Goal: Task Accomplishment & Management: Use online tool/utility

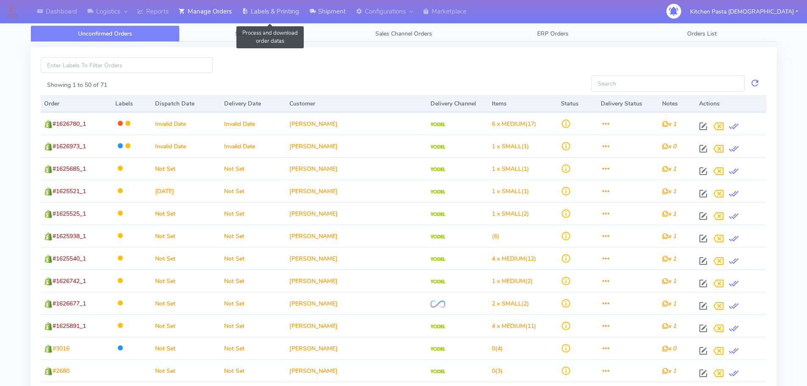
drag, startPoint x: 273, startPoint y: 13, endPoint x: 313, endPoint y: 12, distance: 39.8
click at [273, 13] on link "Labels & Printing" at bounding box center [270, 11] width 67 height 23
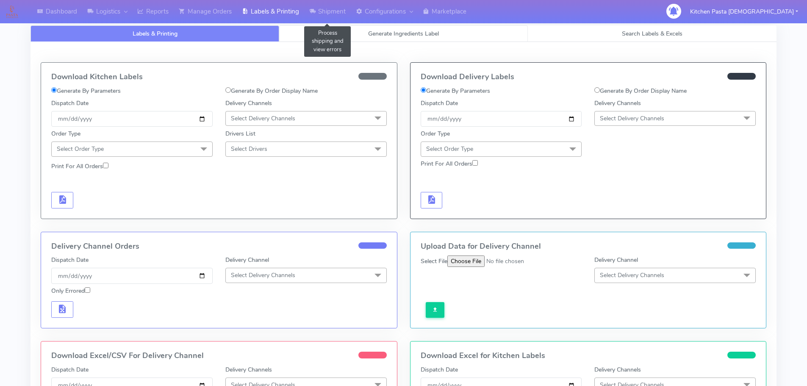
select select
click at [366, 32] on link "Generate Ingredients Label" at bounding box center [403, 33] width 249 height 17
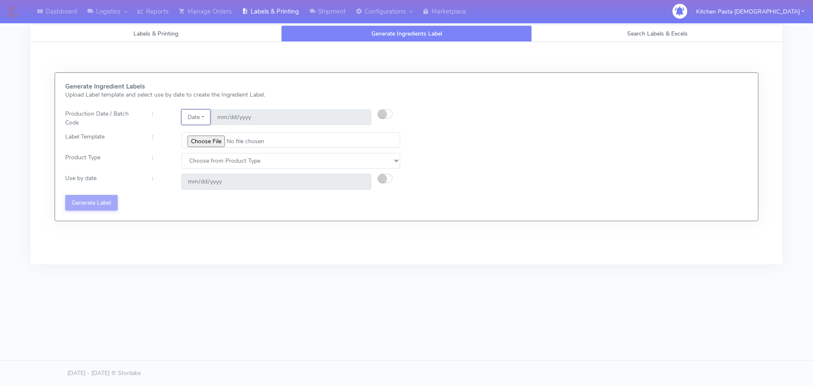
click at [204, 118] on button "Date" at bounding box center [195, 117] width 29 height 16
drag, startPoint x: 381, startPoint y: 115, endPoint x: 451, endPoint y: 47, distance: 97.6
click at [381, 115] on small "button" at bounding box center [382, 114] width 8 height 8
click at [360, 117] on input "[DATE]" at bounding box center [291, 117] width 161 height 16
type input "[DATE]"
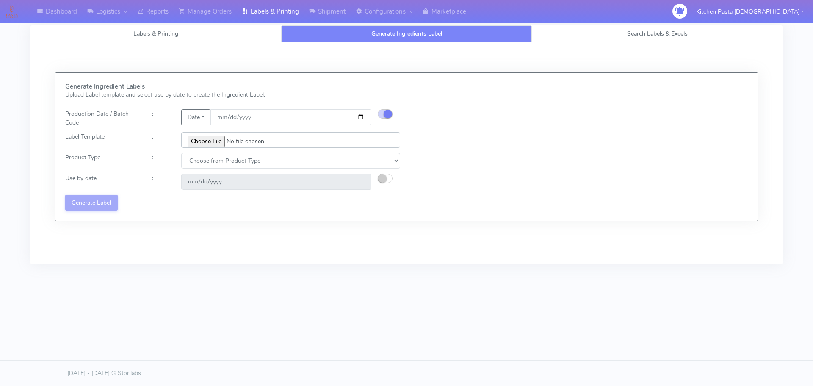
click at [223, 141] on input "file" at bounding box center [290, 140] width 219 height 16
type input "C:\fakepath\Pasta [DEMOGRAPHIC_DATA] Lobster crab and prawn ravioli dinner kit …"
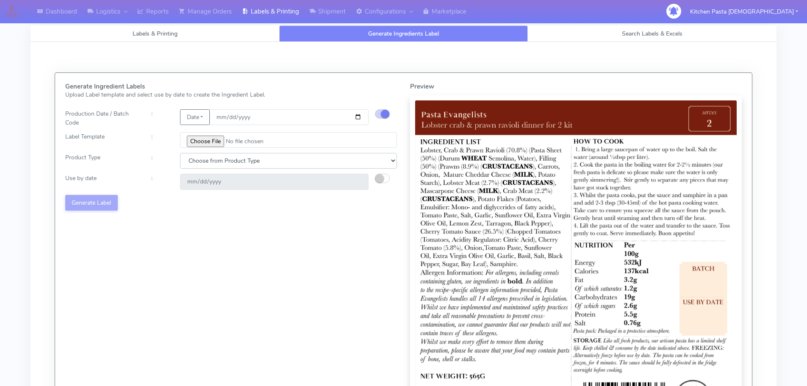
click at [219, 160] on select "Choose from Product Type ECOM ERETAIL CIRCULAR CIRC_DESERTS LASAGNE" at bounding box center [288, 161] width 217 height 16
select select "1"
click at [180, 153] on select "Choose from Product Type ECOM ERETAIL CIRCULAR CIRC_DESERTS LASAGNE" at bounding box center [288, 161] width 217 height 16
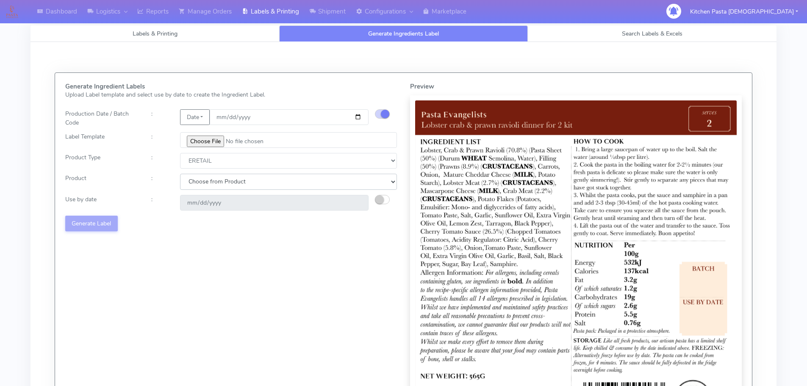
click at [213, 186] on select "Choose from Product PLAIN PASTA FILLED PASTA BUTTER (INTERNAL PRODUCTION) BUTTE…" at bounding box center [288, 182] width 217 height 16
select select "0"
click at [180, 174] on select "Choose from Product PLAIN PASTA FILLED PASTA BUTTER (INTERNAL PRODUCTION) BUTTE…" at bounding box center [288, 182] width 217 height 16
click at [377, 201] on small "button" at bounding box center [379, 199] width 8 height 8
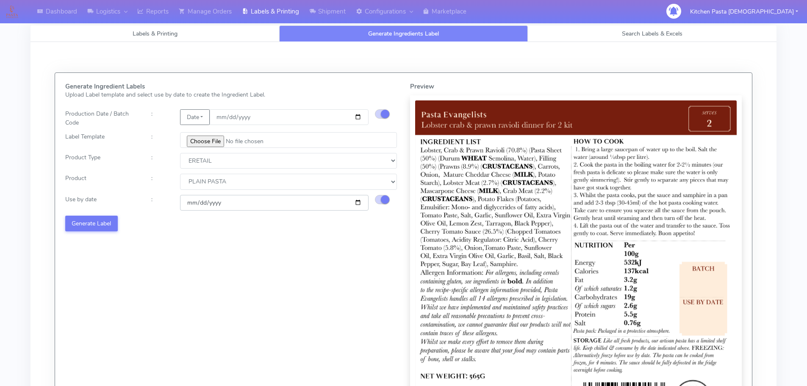
click at [355, 202] on input "[DATE]" at bounding box center [274, 203] width 188 height 16
click at [360, 202] on input "[DATE]" at bounding box center [274, 203] width 188 height 16
type input "[DATE]"
click at [115, 222] on button "Generate Label" at bounding box center [91, 224] width 53 height 16
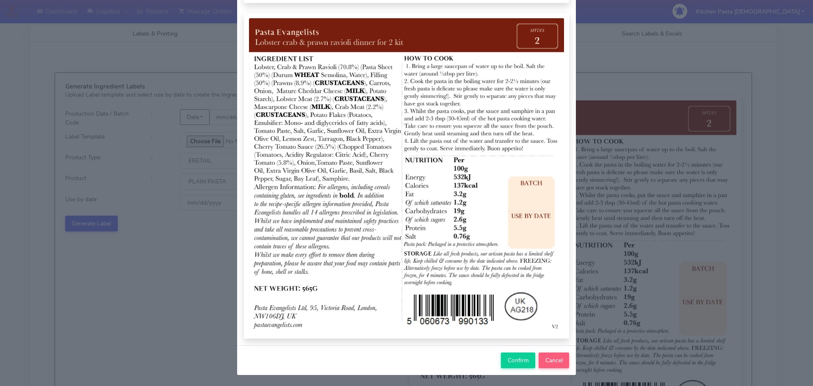
scroll to position [88, 0]
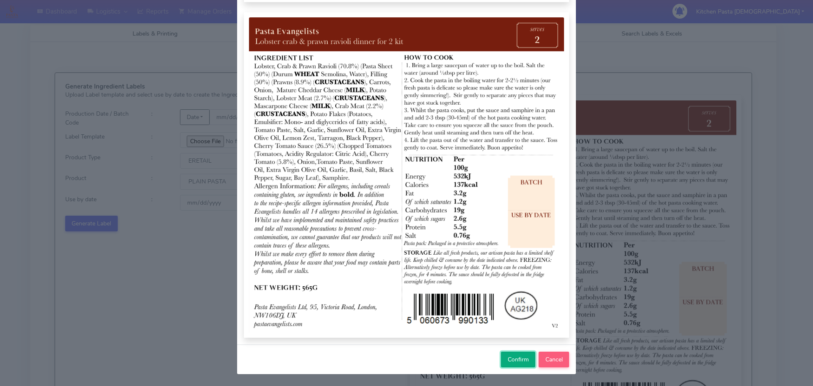
click at [508, 365] on button "Confirm" at bounding box center [518, 360] width 34 height 16
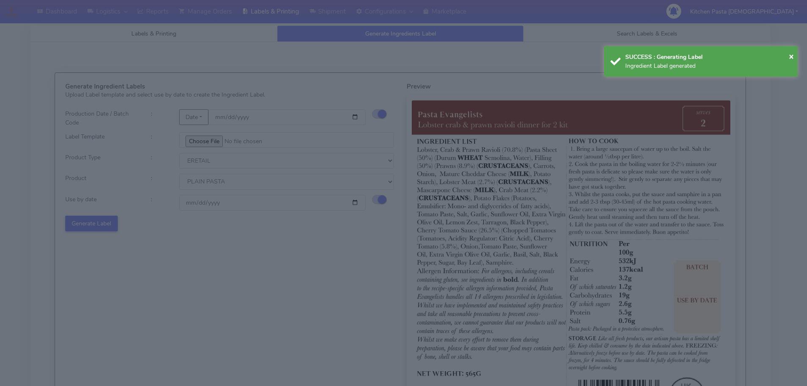
select select
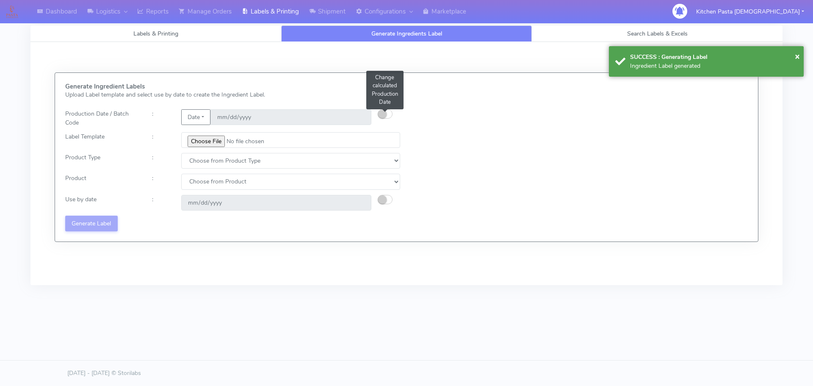
click at [388, 112] on button "button" at bounding box center [385, 113] width 15 height 9
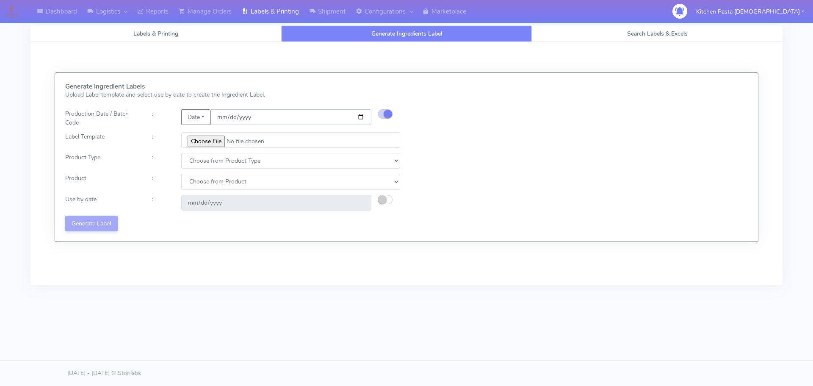
click at [360, 117] on input "date" at bounding box center [291, 117] width 161 height 16
type input "[DATE]"
click at [202, 137] on input "file" at bounding box center [290, 140] width 219 height 16
type input "C:\fakepath\Pasta [DEMOGRAPHIC_DATA] spicy 'nduja mafaldine kit for 2 v5.jpg"
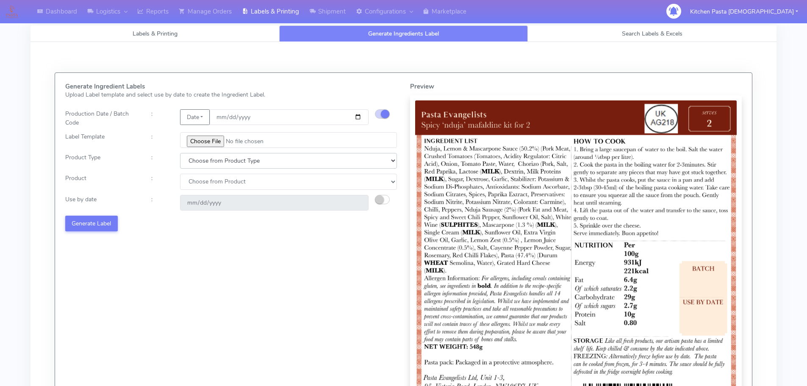
drag, startPoint x: 219, startPoint y: 156, endPoint x: 211, endPoint y: 166, distance: 12.4
click at [219, 156] on select "Choose from Product Type ECOM ERETAIL CIRCULAR CIRC_DESERTS LASAGNE" at bounding box center [288, 161] width 217 height 16
select select "1"
click at [180, 153] on select "Choose from Product Type ECOM ERETAIL CIRCULAR CIRC_DESERTS LASAGNE" at bounding box center [288, 161] width 217 height 16
click at [202, 185] on select "Choose from Product PLAIN PASTA FILLED PASTA BUTTER (INTERNAL PRODUCTION) BUTTE…" at bounding box center [288, 182] width 217 height 16
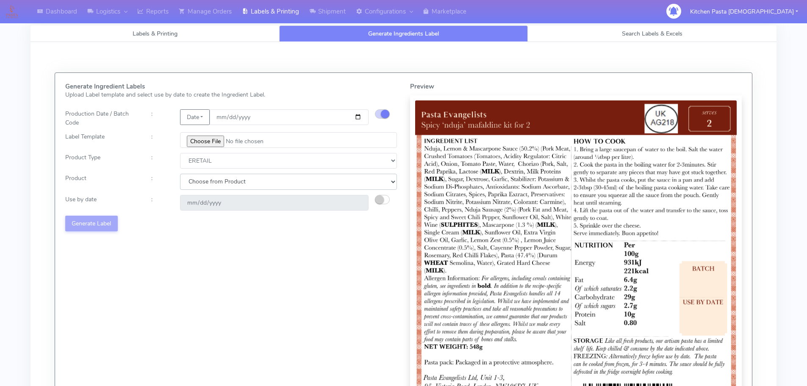
select select "0"
click at [180, 174] on select "Choose from Product PLAIN PASTA FILLED PASTA BUTTER (INTERNAL PRODUCTION) BUTTE…" at bounding box center [288, 182] width 217 height 16
click at [382, 197] on small "button" at bounding box center [379, 199] width 8 height 8
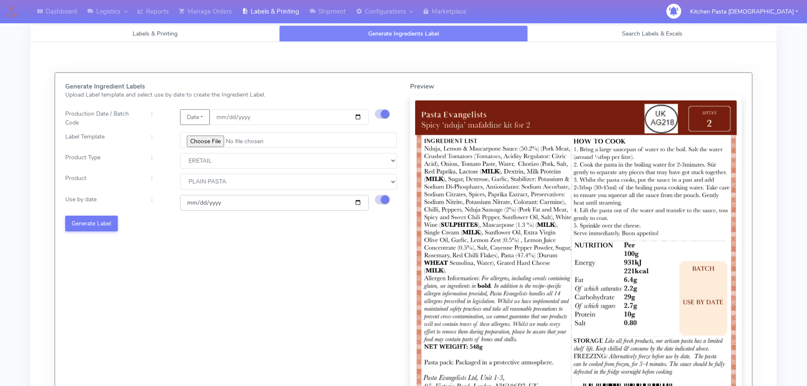
click at [357, 202] on input "[DATE]" at bounding box center [274, 203] width 188 height 16
type input "[DATE]"
click at [106, 223] on button "Generate Label" at bounding box center [91, 224] width 53 height 16
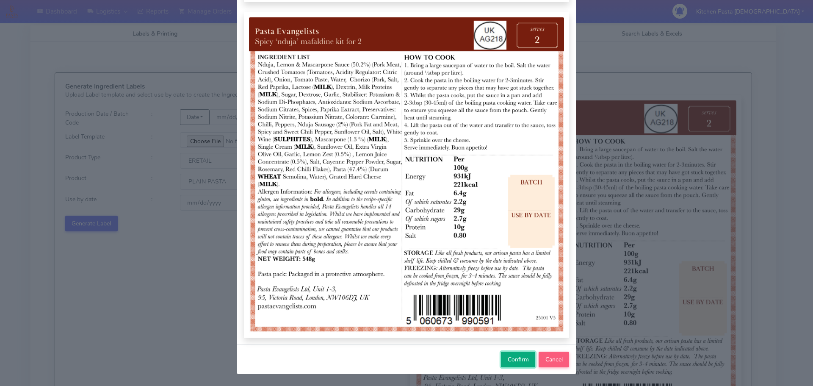
click at [508, 363] on span "Confirm" at bounding box center [518, 359] width 21 height 8
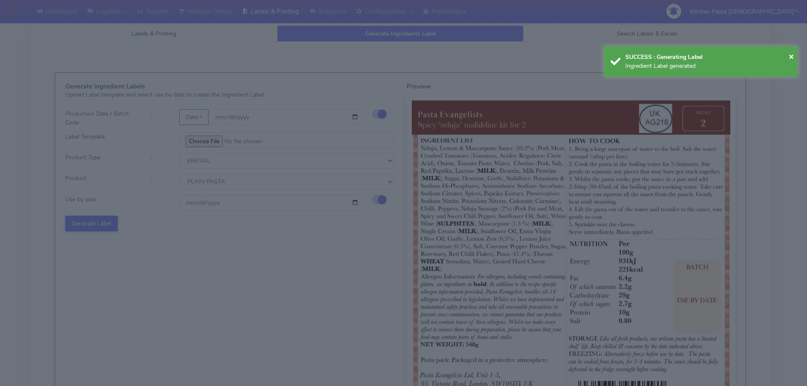
select select
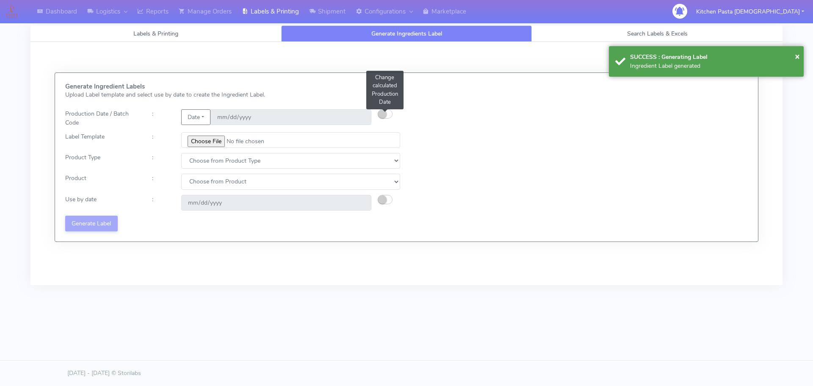
click at [385, 115] on small "button" at bounding box center [382, 114] width 8 height 8
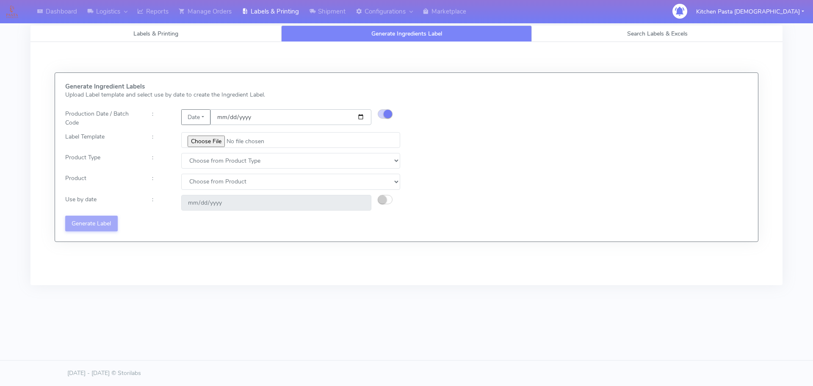
click at [358, 118] on input "date" at bounding box center [291, 117] width 161 height 16
type input "[DATE]"
click at [213, 141] on input "file" at bounding box center [290, 140] width 219 height 16
type input "C:\fakepath\Pasta Evangelists Carbonara Spaghetti dinner kit for 2 v4.jpg"
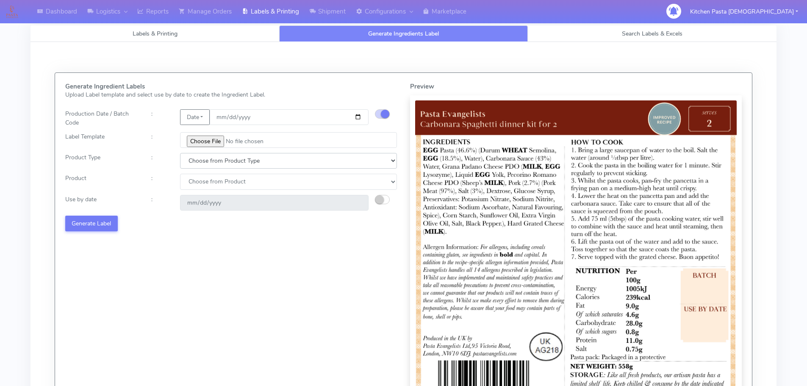
drag, startPoint x: 211, startPoint y: 162, endPoint x: 211, endPoint y: 166, distance: 4.7
click at [211, 162] on select "Choose from Product Type ECOM ERETAIL CIRCULAR CIRC_DESERTS LASAGNE" at bounding box center [288, 161] width 217 height 16
select select "1"
click at [180, 153] on select "Choose from Product Type ECOM ERETAIL CIRCULAR CIRC_DESERTS LASAGNE" at bounding box center [288, 161] width 217 height 16
click at [211, 180] on select "Choose from Product PLAIN PASTA FILLED PASTA BUTTER (INTERNAL PRODUCTION) BUTTE…" at bounding box center [288, 182] width 217 height 16
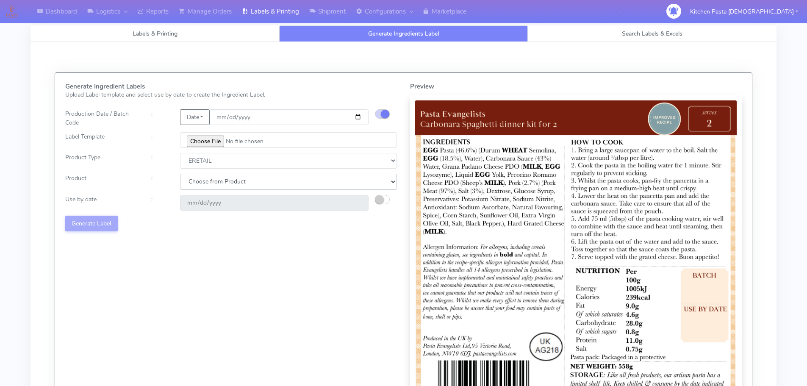
select select "0"
click at [180, 174] on select "Choose from Product PLAIN PASTA FILLED PASTA BUTTER (INTERNAL PRODUCTION) BUTTE…" at bounding box center [288, 182] width 217 height 16
click at [383, 196] on button "button" at bounding box center [382, 199] width 15 height 9
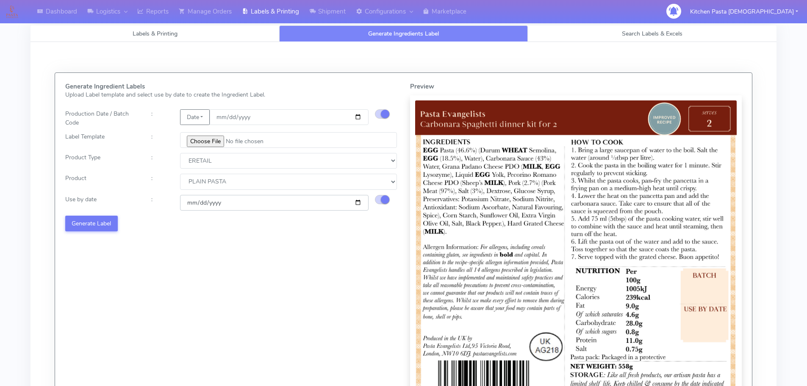
click at [359, 203] on input "[DATE]" at bounding box center [274, 203] width 188 height 16
type input "[DATE]"
click at [106, 223] on button "Generate Label" at bounding box center [91, 224] width 53 height 16
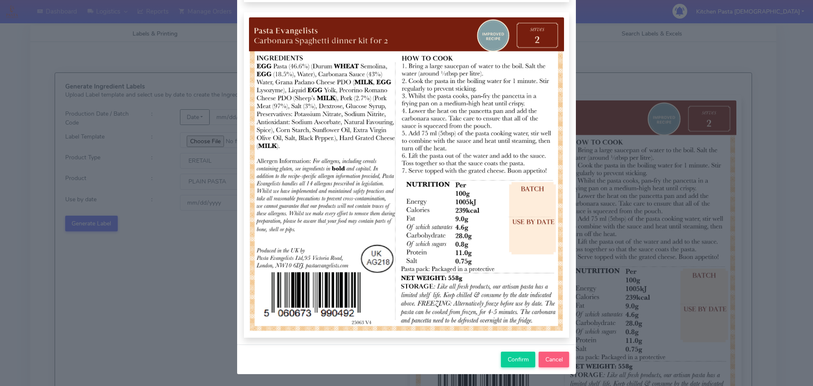
click at [534, 362] on div "Confirm Cancel" at bounding box center [406, 359] width 339 height 30
click at [521, 360] on span "Confirm" at bounding box center [518, 359] width 21 height 8
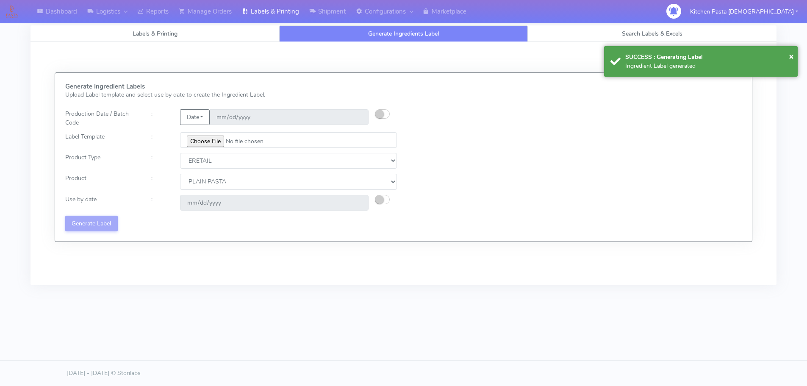
select select
